Goal: Use online tool/utility

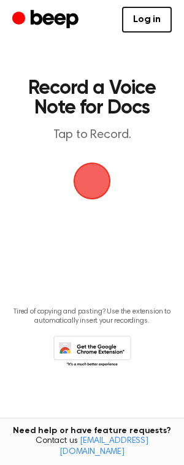
click at [83, 190] on span "button" at bounding box center [92, 181] width 40 height 40
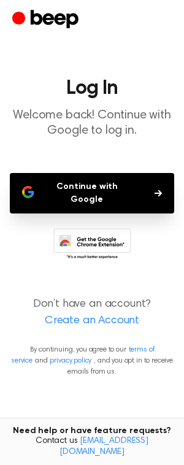
click at [91, 187] on button "Continue with Google" at bounding box center [92, 193] width 165 height 41
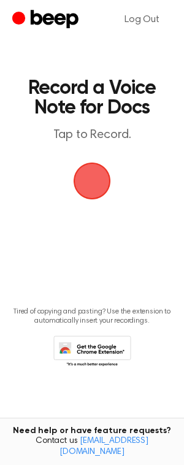
click at [95, 195] on span "button" at bounding box center [92, 181] width 37 height 37
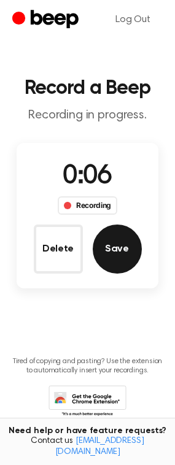
click at [111, 246] on button "Save" at bounding box center [117, 249] width 49 height 49
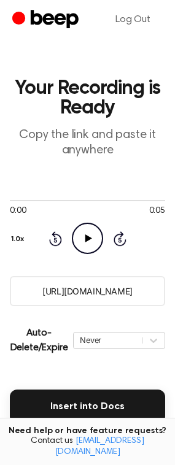
click at [82, 234] on icon "Play Audio" at bounding box center [87, 238] width 31 height 31
click at [90, 239] on icon at bounding box center [88, 239] width 7 height 8
